Goal: Transaction & Acquisition: Purchase product/service

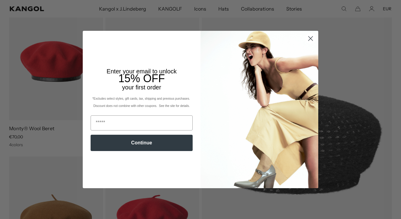
click at [313, 36] on circle "Close dialog" at bounding box center [311, 39] width 10 height 10
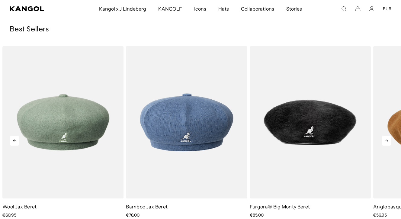
scroll to position [0, 125]
click at [391, 141] on icon at bounding box center [387, 141] width 10 height 10
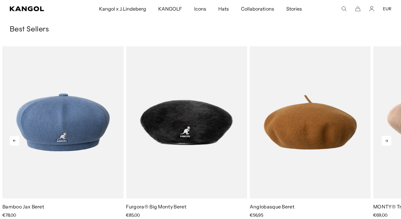
click at [388, 141] on icon at bounding box center [387, 141] width 10 height 10
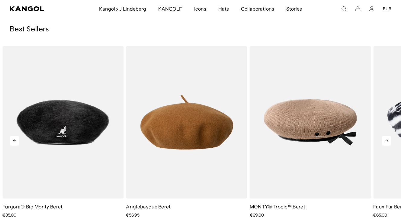
click at [388, 141] on icon at bounding box center [386, 141] width 3 height 3
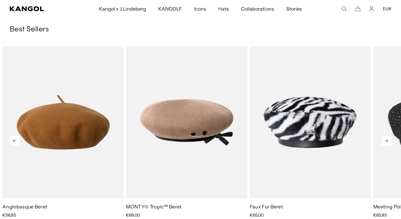
click at [388, 140] on icon at bounding box center [387, 141] width 10 height 10
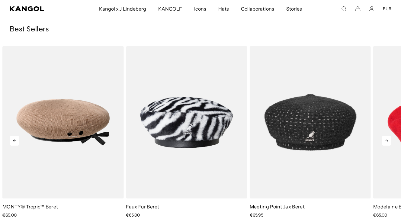
scroll to position [0, 0]
click at [388, 140] on icon at bounding box center [386, 141] width 3 height 3
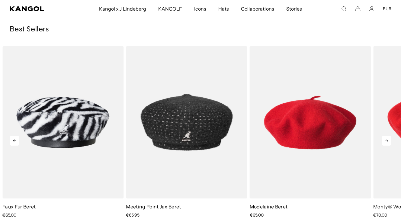
click at [388, 140] on icon at bounding box center [386, 141] width 3 height 3
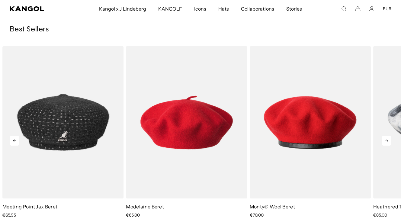
click at [388, 140] on icon at bounding box center [386, 141] width 3 height 3
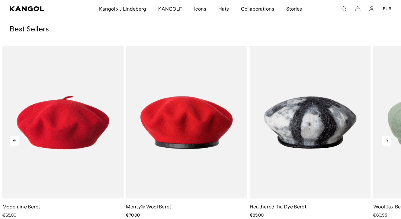
click at [388, 140] on icon at bounding box center [386, 141] width 3 height 3
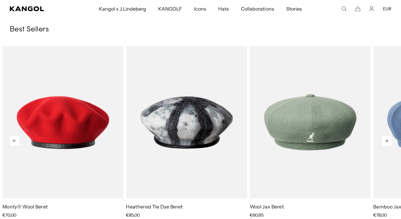
click at [388, 140] on icon at bounding box center [386, 141] width 3 height 3
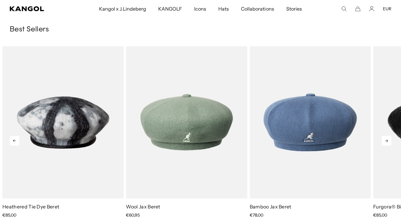
scroll to position [0, 125]
click at [388, 140] on icon at bounding box center [386, 141] width 3 height 3
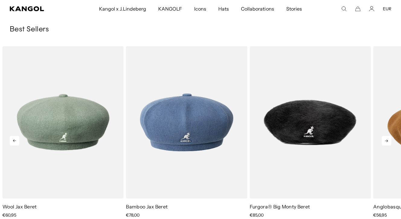
click at [388, 140] on icon at bounding box center [386, 141] width 3 height 3
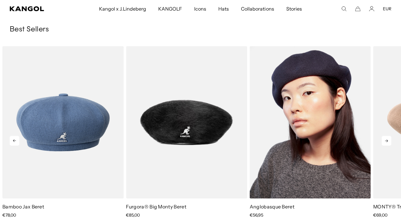
scroll to position [0, 0]
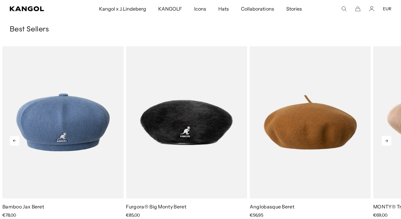
click at [388, 141] on icon at bounding box center [386, 141] width 3 height 3
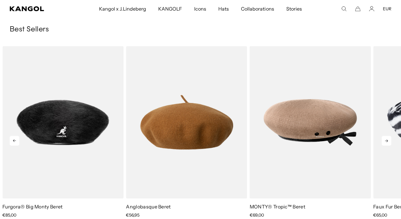
click at [388, 141] on icon at bounding box center [386, 141] width 3 height 3
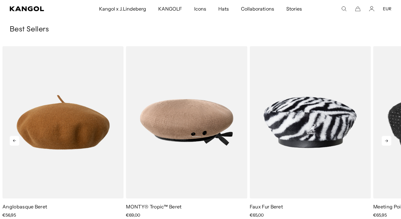
click at [388, 141] on icon at bounding box center [386, 141] width 3 height 3
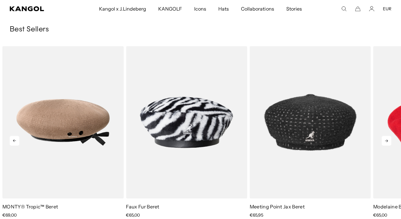
scroll to position [0, 125]
click at [388, 141] on icon at bounding box center [387, 141] width 10 height 10
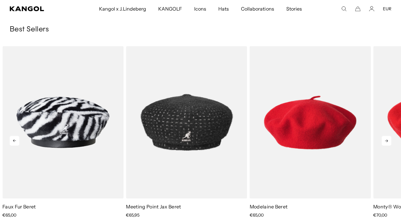
click at [388, 141] on icon at bounding box center [387, 141] width 10 height 10
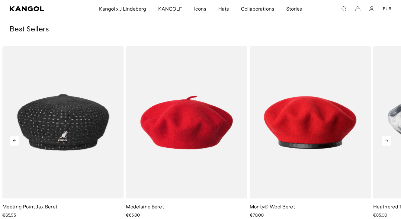
click at [388, 141] on icon at bounding box center [387, 141] width 10 height 10
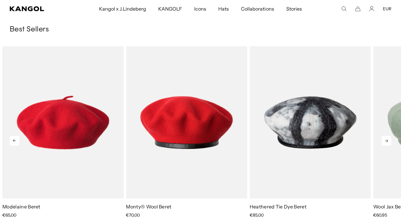
click at [388, 141] on icon at bounding box center [387, 141] width 10 height 10
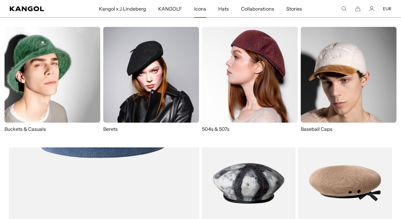
click at [260, 64] on img at bounding box center [250, 75] width 96 height 96
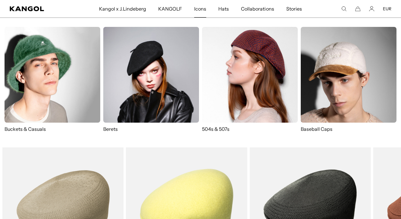
click at [67, 89] on img at bounding box center [53, 75] width 96 height 96
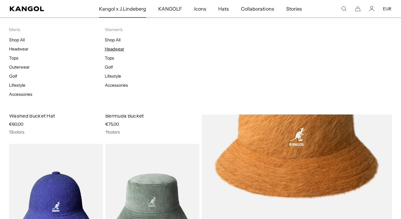
click at [117, 49] on link "Headwear" at bounding box center [114, 48] width 19 height 5
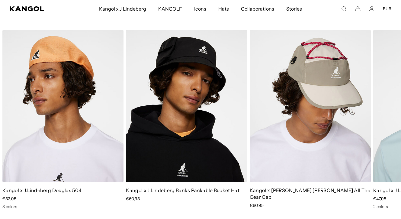
scroll to position [878, 0]
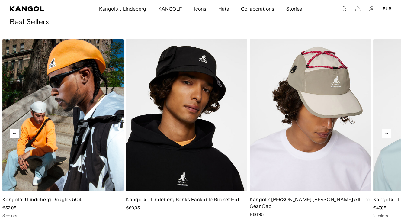
click at [69, 106] on img "1 of 5" at bounding box center [62, 115] width 121 height 152
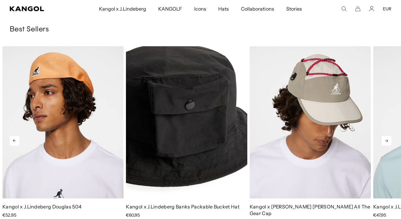
scroll to position [859, 0]
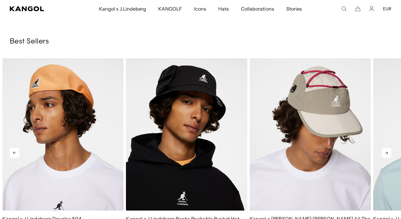
click at [387, 148] on icon at bounding box center [387, 153] width 10 height 10
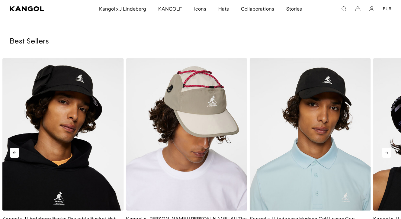
click at [387, 148] on icon at bounding box center [387, 153] width 10 height 10
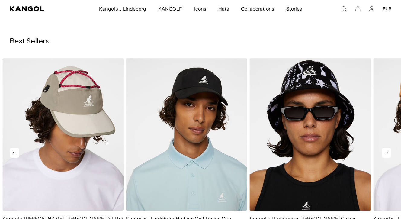
click at [387, 148] on icon at bounding box center [387, 153] width 10 height 10
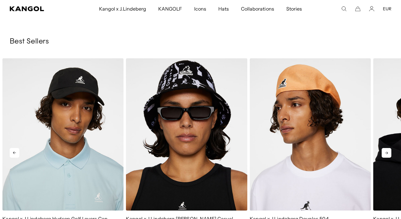
click at [387, 148] on icon at bounding box center [387, 153] width 10 height 10
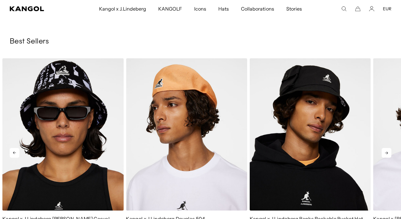
click at [387, 148] on icon at bounding box center [387, 153] width 10 height 10
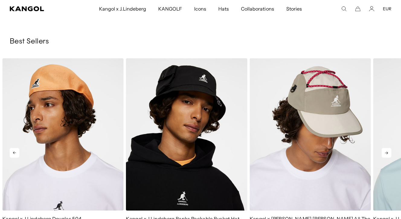
click at [387, 148] on icon at bounding box center [387, 153] width 10 height 10
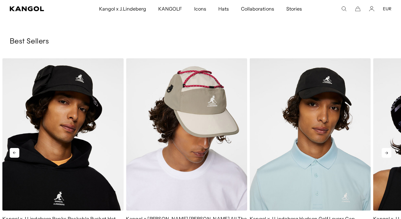
click at [387, 148] on icon at bounding box center [387, 153] width 10 height 10
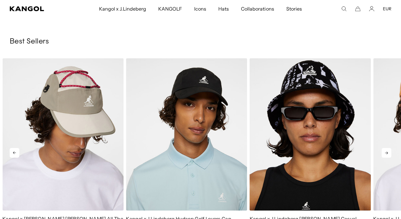
click at [387, 148] on icon at bounding box center [387, 153] width 10 height 10
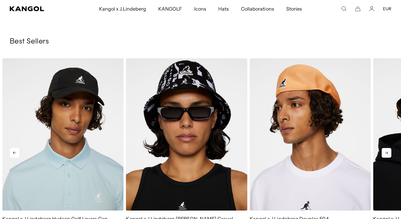
click at [387, 148] on icon at bounding box center [387, 153] width 10 height 10
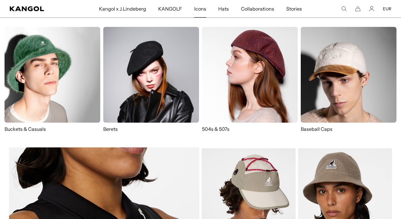
click at [243, 51] on img at bounding box center [250, 75] width 96 height 96
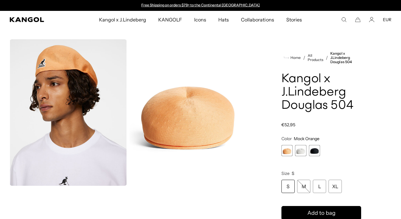
click at [303, 151] on span "2 of 3" at bounding box center [300, 150] width 11 height 11
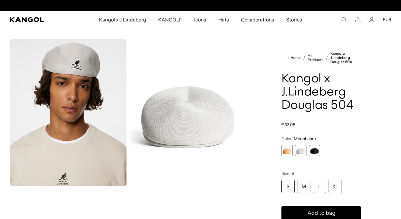
scroll to position [0, 125]
click at [317, 152] on span "3 of 3" at bounding box center [314, 150] width 11 height 11
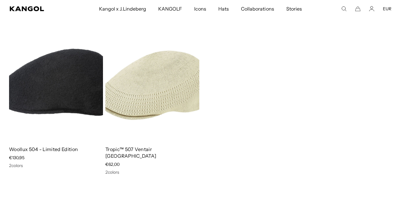
click at [167, 82] on img at bounding box center [152, 82] width 94 height 118
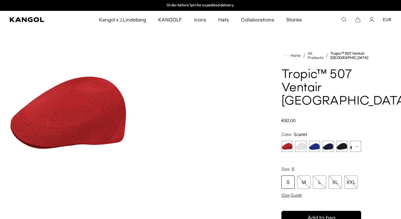
click at [303, 141] on span "2 of 7" at bounding box center [300, 146] width 11 height 11
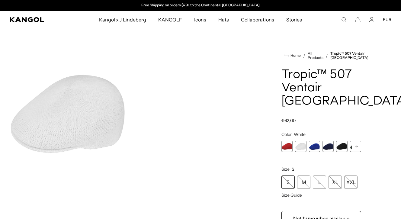
click at [318, 141] on span "3 of 7" at bounding box center [314, 146] width 11 height 11
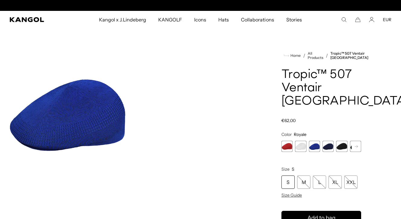
scroll to position [0, 125]
click at [331, 141] on span "4 of 7" at bounding box center [328, 146] width 11 height 11
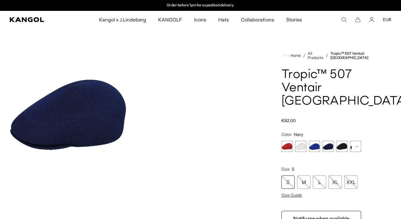
click at [340, 141] on span "5 of 7" at bounding box center [341, 146] width 11 height 11
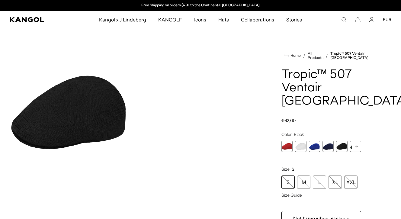
scroll to position [-1, 0]
click at [94, 133] on img "Gallery Viewer" at bounding box center [68, 112] width 117 height 147
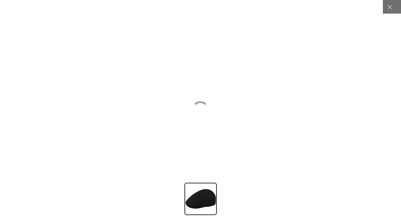
scroll to position [0, 125]
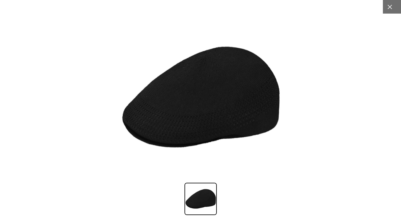
click at [391, 8] on icon at bounding box center [390, 7] width 6 height 6
